Goal: Task Accomplishment & Management: Use online tool/utility

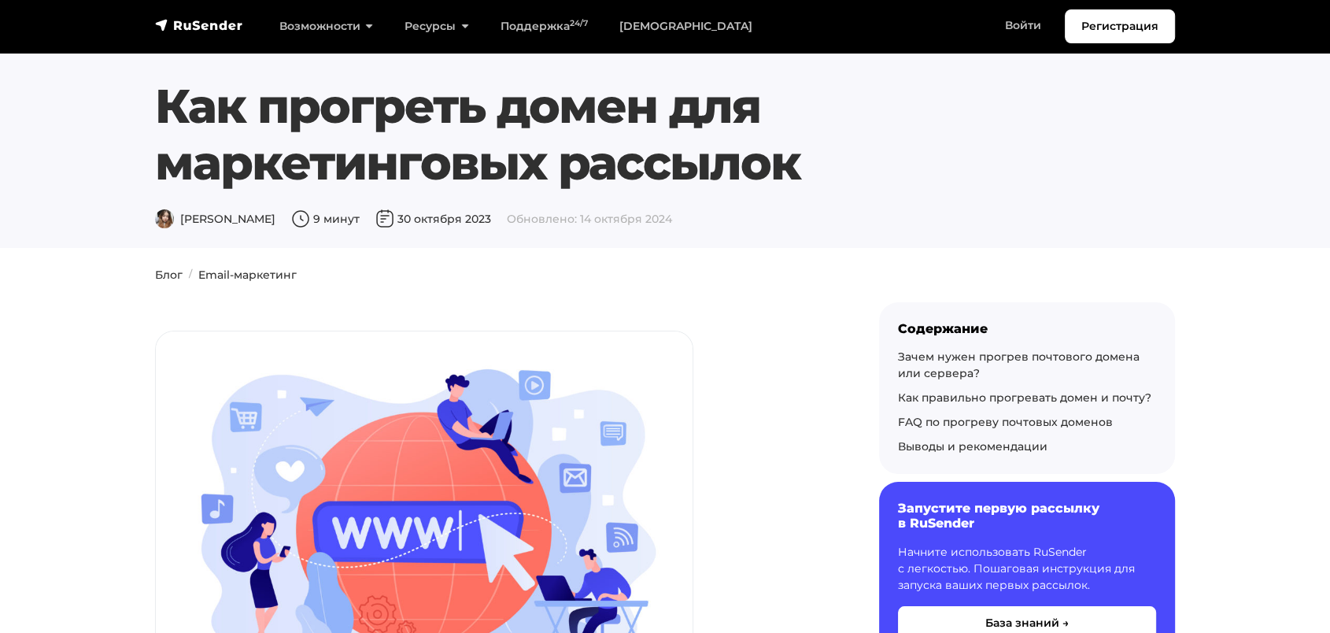
drag, startPoint x: 807, startPoint y: 136, endPoint x: 75, endPoint y: 72, distance: 734.5
click at [74, 73] on section "Как прогреть домен для маркетинговых рассылок Дарья Л. 9 минут 30 октября 2023 …" at bounding box center [665, 124] width 1330 height 248
copy h1 "Как прогреть домен для маркетинговых рассылок"
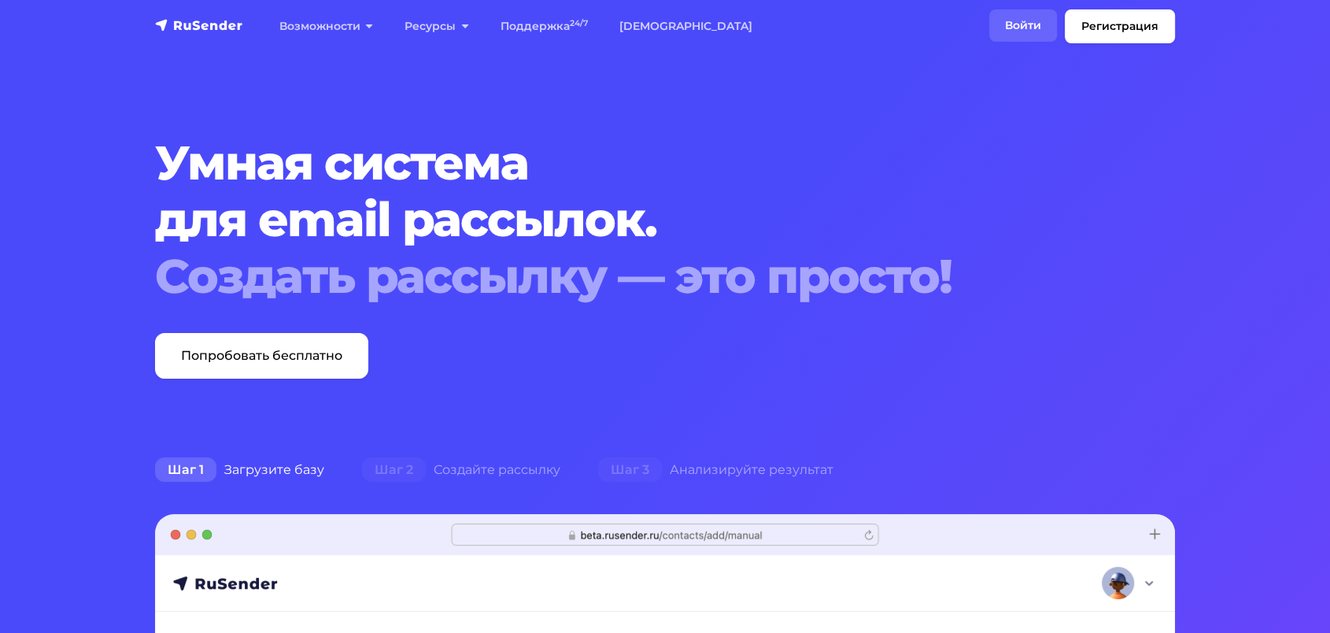
click at [1014, 26] on link "Войти" at bounding box center [1023, 25] width 68 height 32
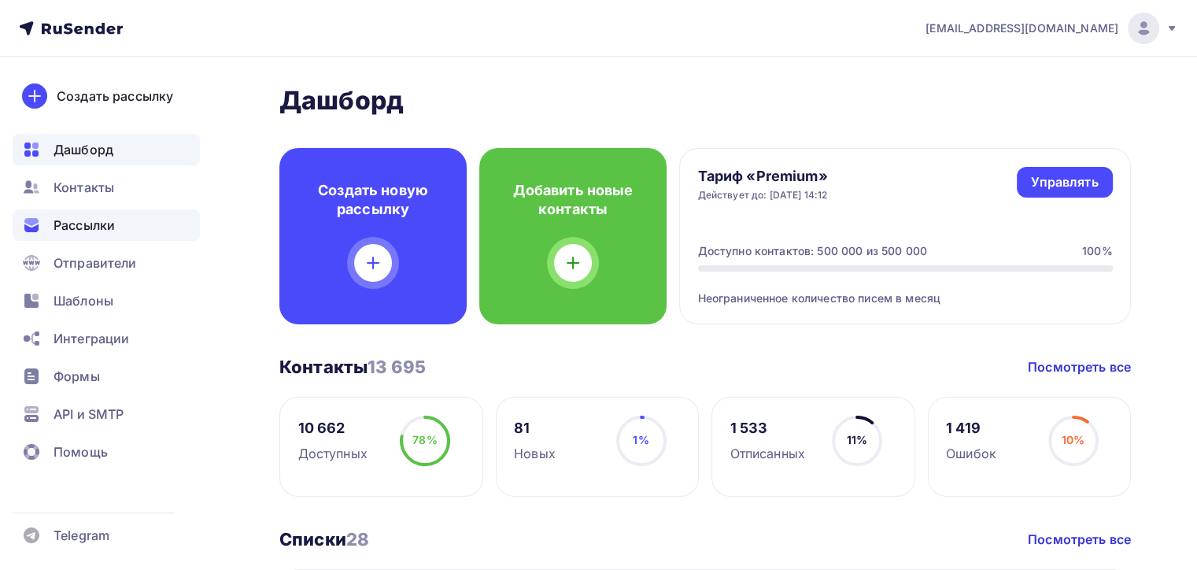
click at [66, 221] on span "Рассылки" at bounding box center [84, 225] width 61 height 19
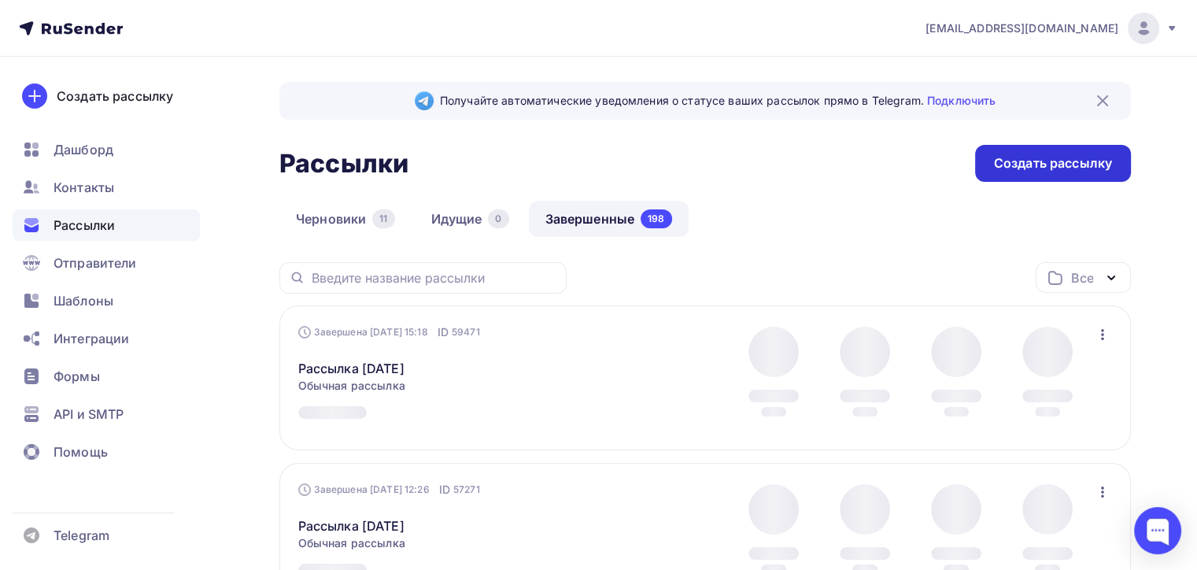
click at [1051, 145] on div "Создать рассылку" at bounding box center [1053, 163] width 156 height 37
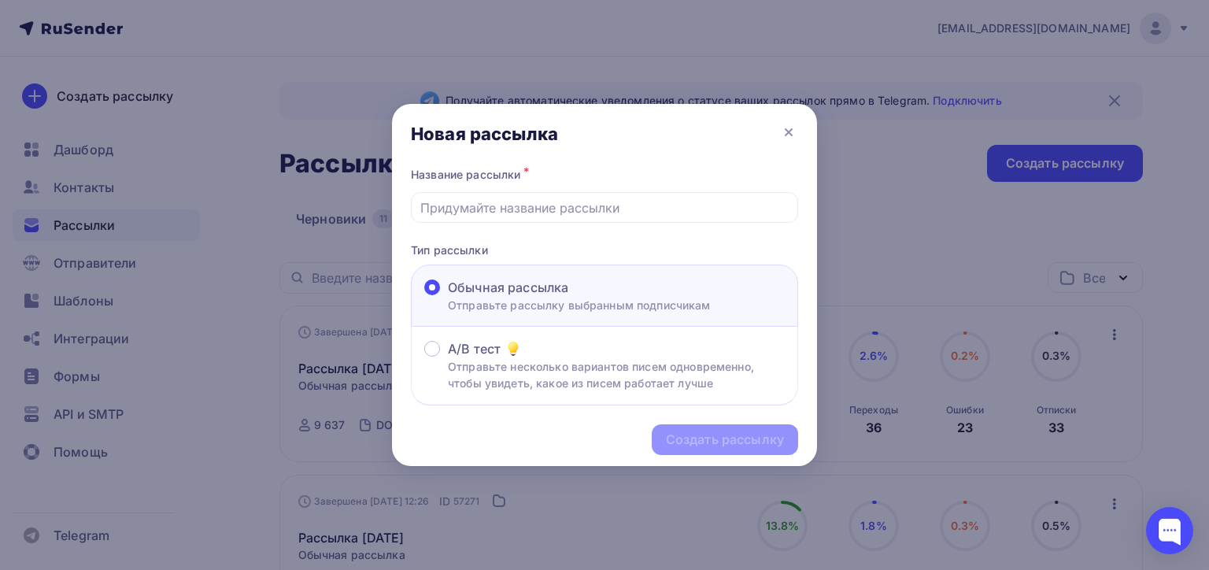
click at [788, 138] on icon at bounding box center [788, 132] width 19 height 19
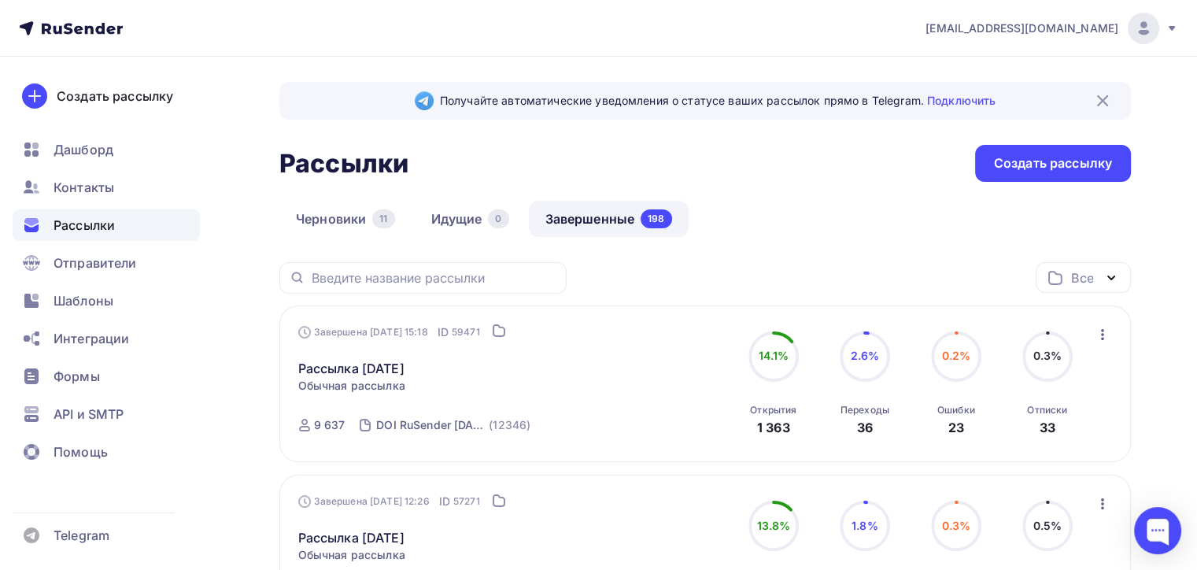
click at [342, 212] on div at bounding box center [598, 285] width 1197 height 570
click at [332, 225] on link "Черновики 11" at bounding box center [345, 219] width 132 height 36
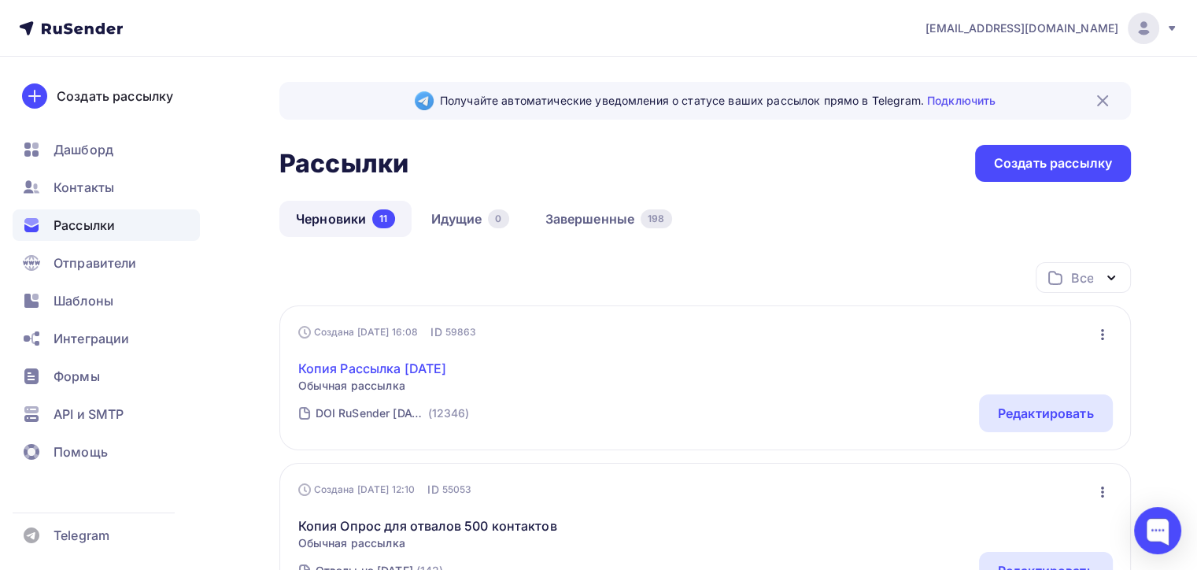
click at [359, 375] on link "Копия Рассылка [DATE]" at bounding box center [372, 368] width 149 height 19
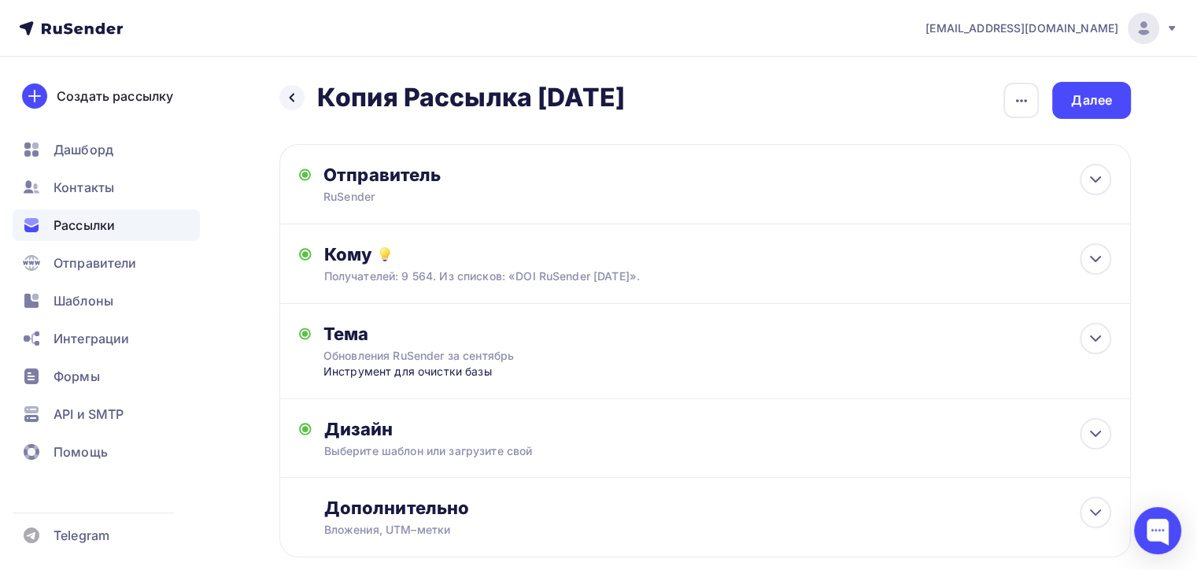
click at [1098, 79] on div "Назад Копия Рассылка [DATE] Копия Рассылка [DATE] Закончить позже Переименовать…" at bounding box center [598, 358] width 1197 height 602
click at [1083, 98] on div "Далее" at bounding box center [1091, 100] width 41 height 18
